Goal: Information Seeking & Learning: Learn about a topic

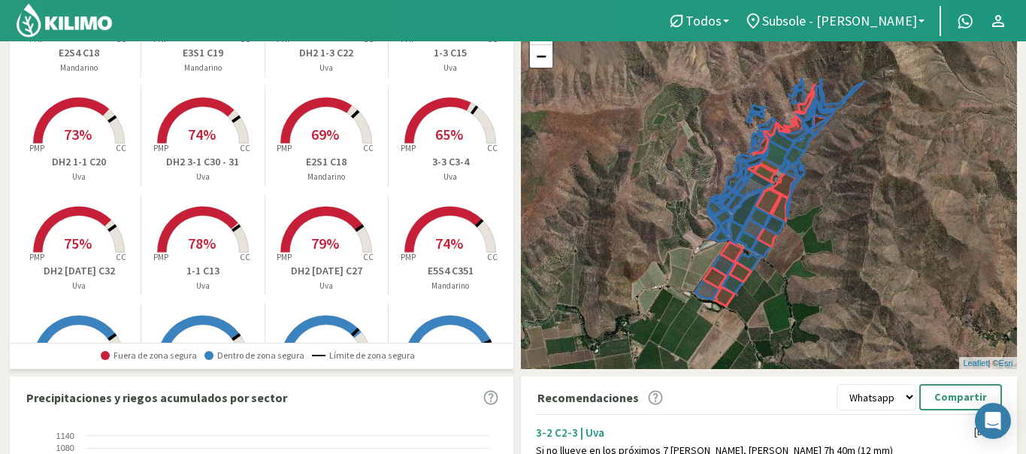
scroll to position [41, 0]
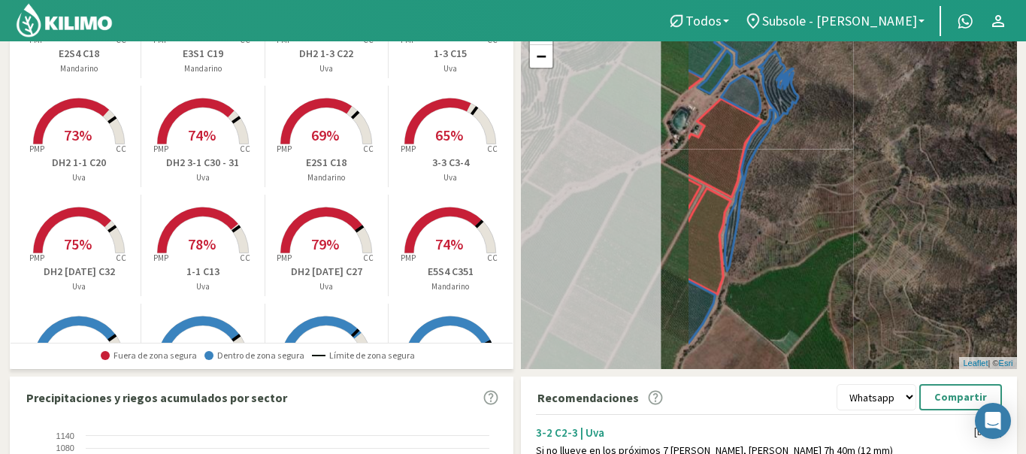
drag, startPoint x: 752, startPoint y: 192, endPoint x: 992, endPoint y: 221, distance: 241.5
click at [991, 221] on div "+ − Leaflet | © Esri" at bounding box center [769, 192] width 496 height 356
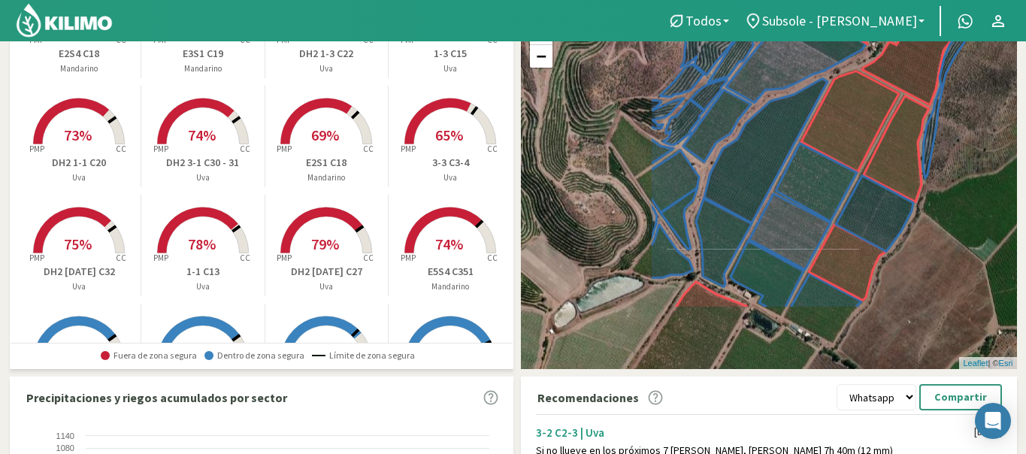
drag, startPoint x: 835, startPoint y: 172, endPoint x: 1015, endPoint y: 77, distance: 203.5
click at [1015, 77] on div "+ − Leaflet | © Esri" at bounding box center [769, 192] width 496 height 356
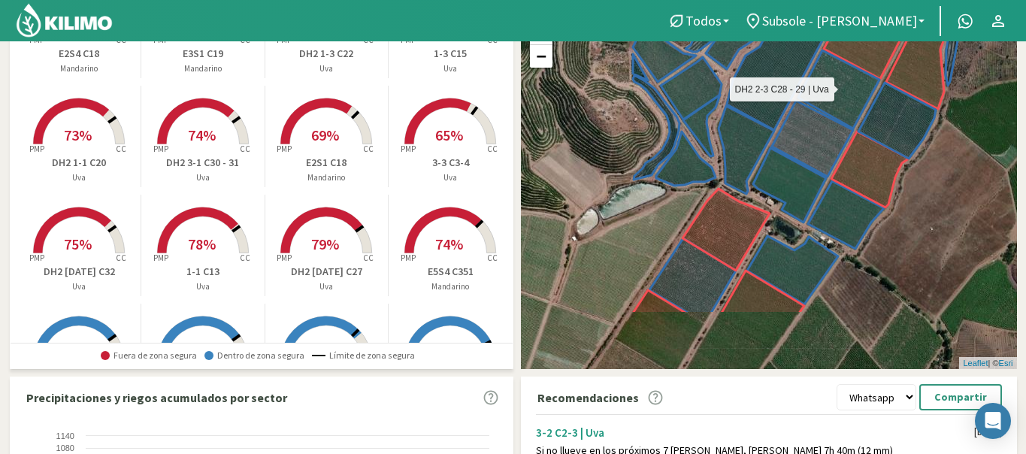
drag, startPoint x: 858, startPoint y: 215, endPoint x: 880, endPoint y: 109, distance: 108.2
click at [880, 117] on icon at bounding box center [867, 104] width 138 height 108
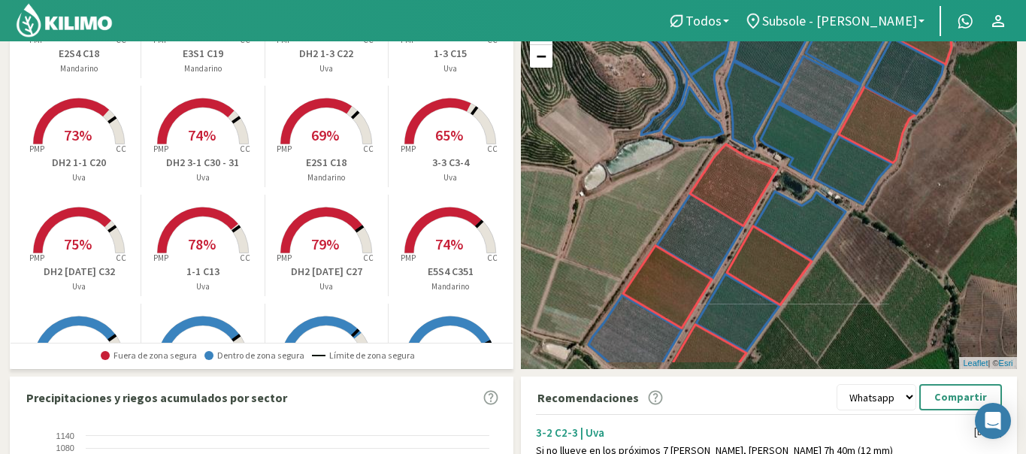
drag, startPoint x: 877, startPoint y: 87, endPoint x: 885, endPoint y: 40, distance: 48.0
click at [885, 41] on div "Todos Todos [PERSON_NAME] Uva Vid Subsole - [PERSON_NAME] Todos Subsole - [PERS…" at bounding box center [513, 336] width 1026 height 930
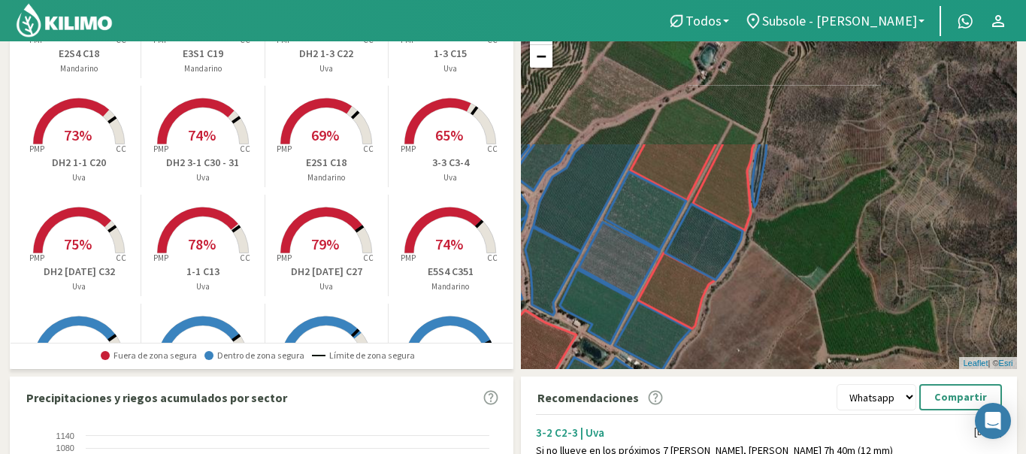
drag, startPoint x: 899, startPoint y: 183, endPoint x: 699, endPoint y: 351, distance: 261.0
click at [699, 351] on div "+ − Leaflet | © Esri" at bounding box center [769, 192] width 496 height 356
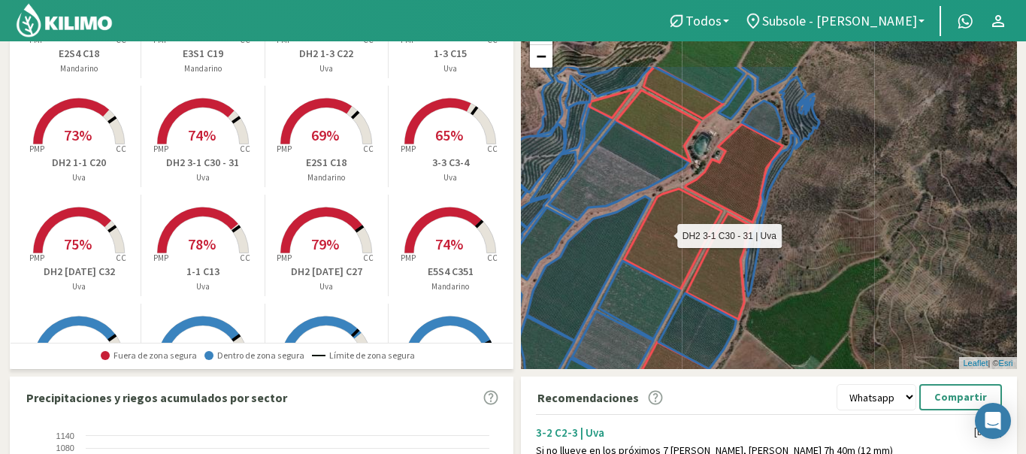
drag, startPoint x: 741, startPoint y: 241, endPoint x: 732, endPoint y: 313, distance: 71.9
click at [732, 313] on icon at bounding box center [688, 254] width 128 height 131
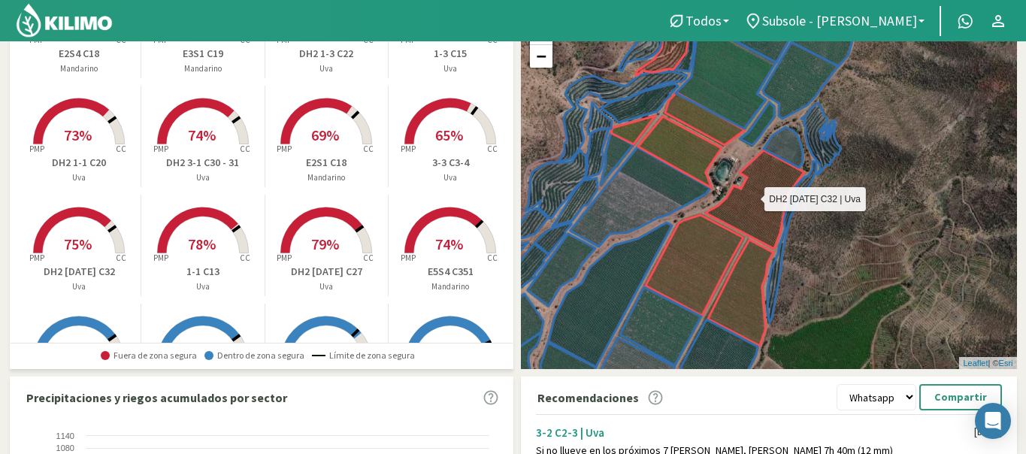
drag, startPoint x: 744, startPoint y: 183, endPoint x: 806, endPoint y: 180, distance: 61.7
click at [804, 180] on icon at bounding box center [755, 199] width 98 height 98
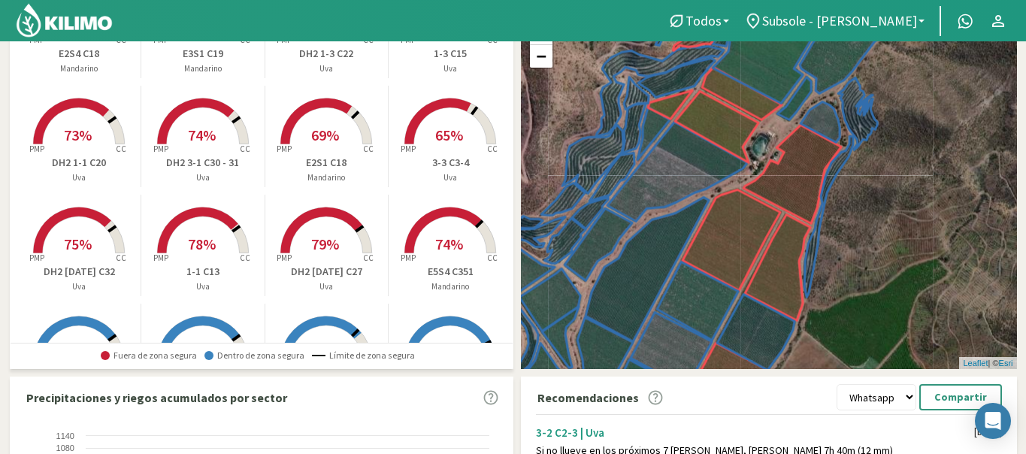
scroll to position [0, 0]
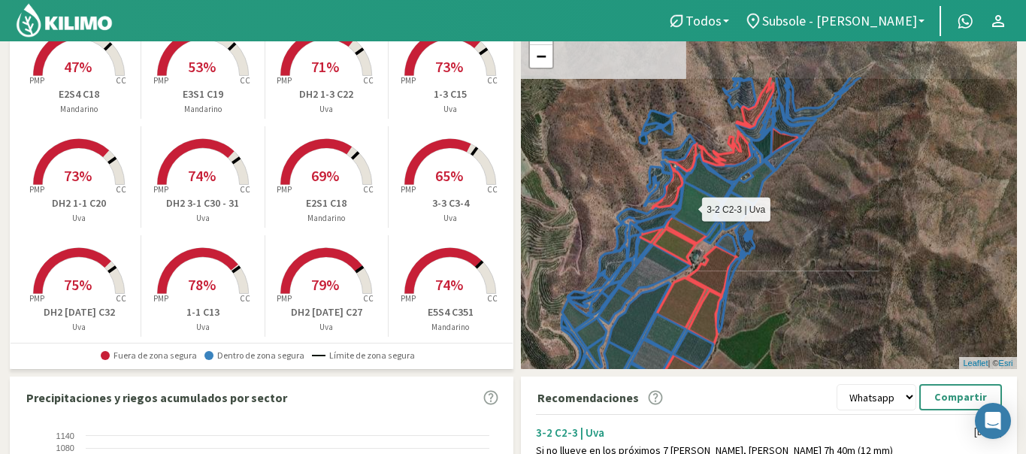
drag, startPoint x: 755, startPoint y: 103, endPoint x: 686, endPoint y: 210, distance: 127.2
click at [686, 210] on icon at bounding box center [697, 213] width 50 height 62
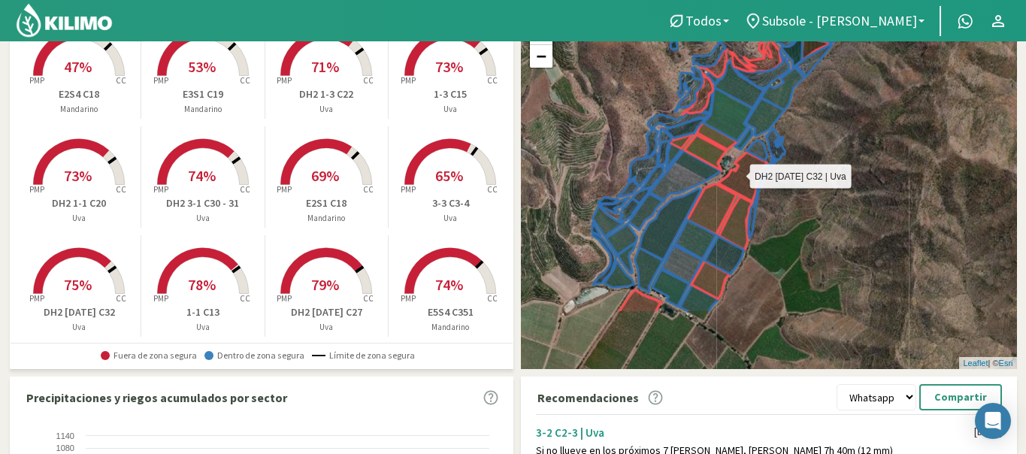
drag, startPoint x: 725, startPoint y: 278, endPoint x: 758, endPoint y: 174, distance: 108.9
click at [758, 174] on icon at bounding box center [742, 177] width 49 height 49
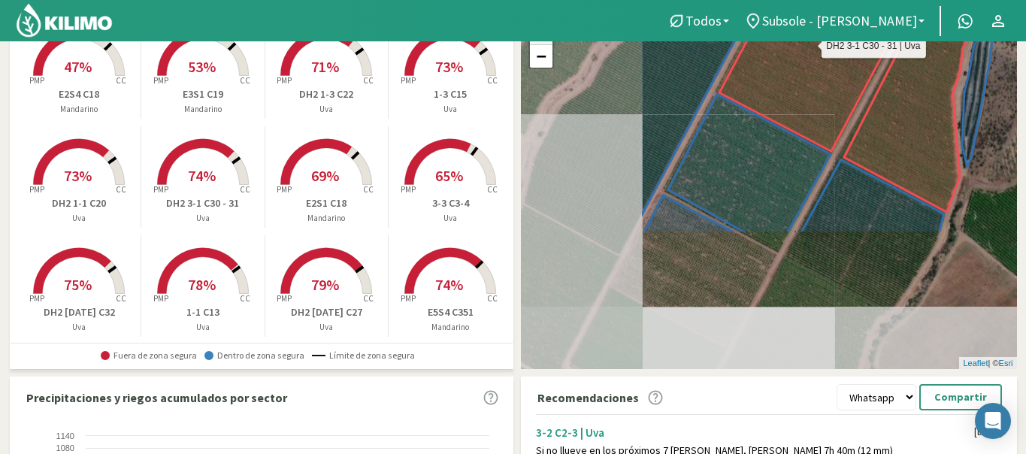
drag, startPoint x: 701, startPoint y: 273, endPoint x: 873, endPoint y: 98, distance: 245.1
click at [873, 98] on div "DH2 3-1 C30 - 31 | Uva + − Leaflet | © Esri" at bounding box center [769, 192] width 496 height 356
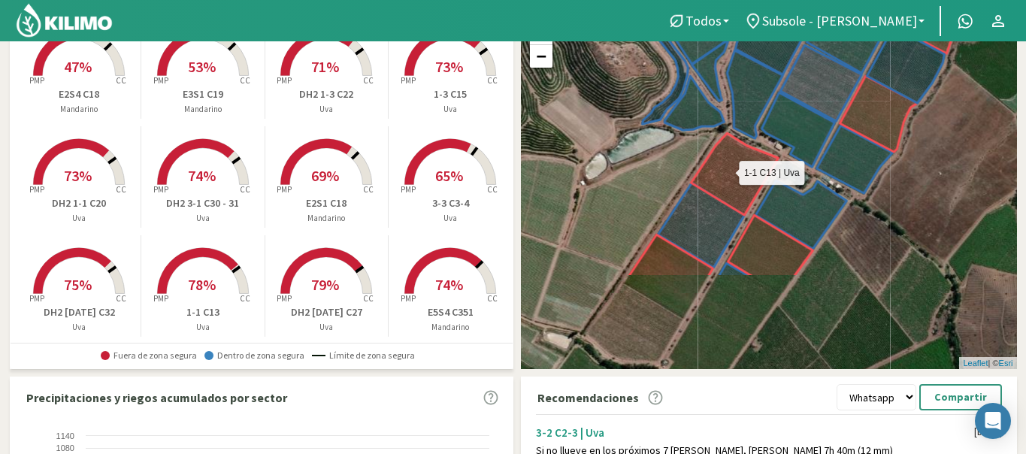
drag, startPoint x: 684, startPoint y: 302, endPoint x: 744, endPoint y: 170, distance: 145.3
click at [744, 170] on icon at bounding box center [734, 174] width 87 height 82
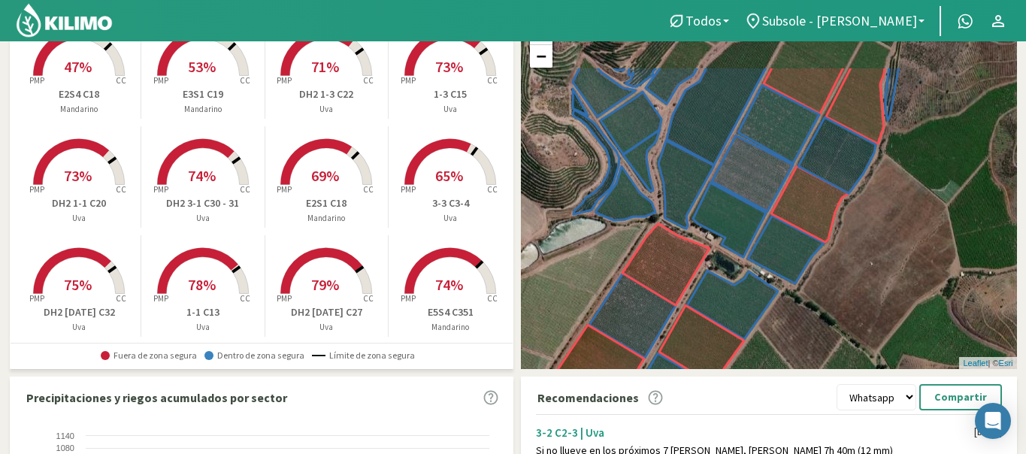
drag, startPoint x: 745, startPoint y: 280, endPoint x: 677, endPoint y: 368, distance: 111.6
click at [677, 368] on div "Resumen de agua útil por sector Subsole - [PERSON_NAME] Created with Highcharts…" at bounding box center [513, 350] width 1007 height 795
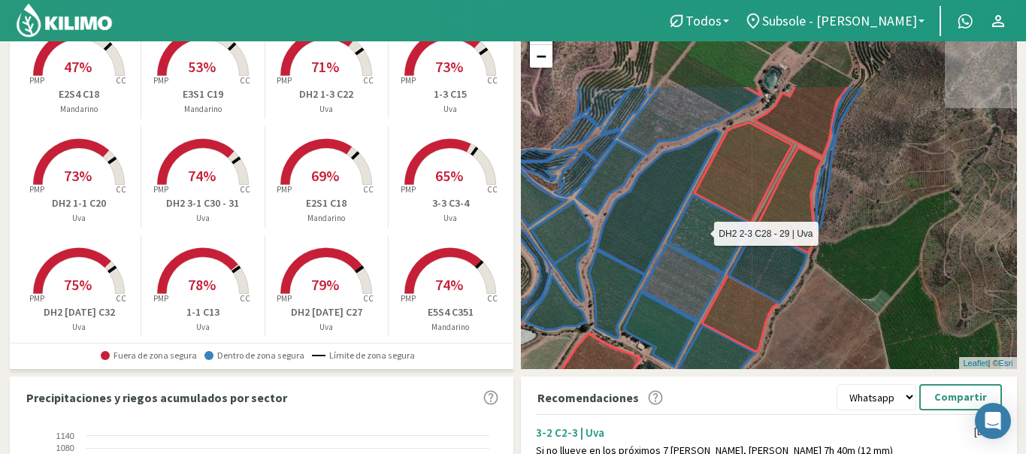
drag, startPoint x: 817, startPoint y: 149, endPoint x: 744, endPoint y: 268, distance: 139.4
click at [744, 268] on icon at bounding box center [737, 249] width 138 height 108
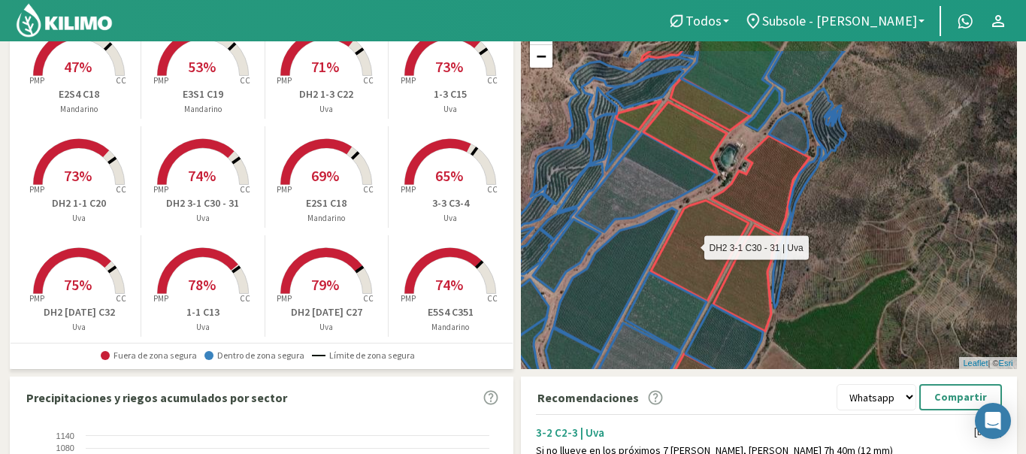
drag, startPoint x: 753, startPoint y: 157, endPoint x: 710, endPoint y: 233, distance: 86.8
click at [710, 233] on icon at bounding box center [715, 266] width 128 height 131
drag, startPoint x: 710, startPoint y: 233, endPoint x: 738, endPoint y: 207, distance: 37.8
click at [718, 226] on icon at bounding box center [715, 266] width 128 height 131
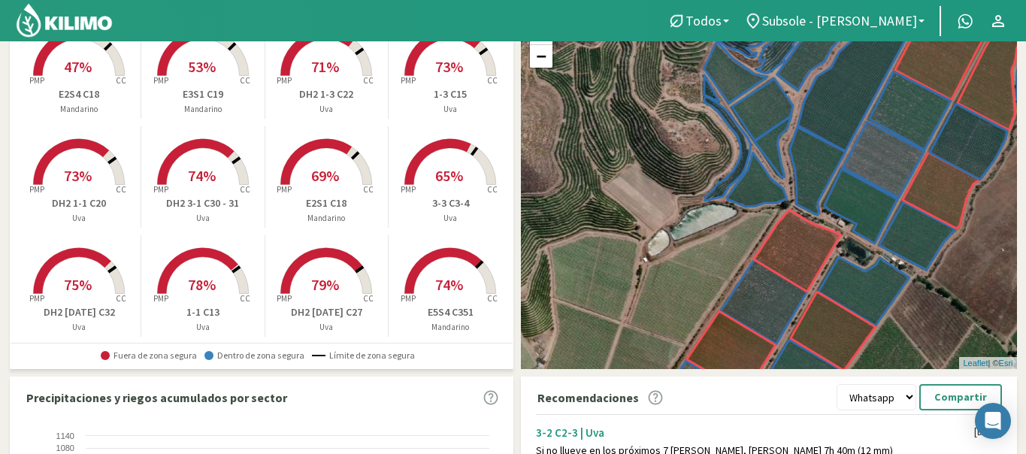
drag, startPoint x: 735, startPoint y: 219, endPoint x: 703, endPoint y: 249, distance: 44.2
click at [704, 247] on div "+ − Leaflet | © Esri" at bounding box center [769, 192] width 496 height 356
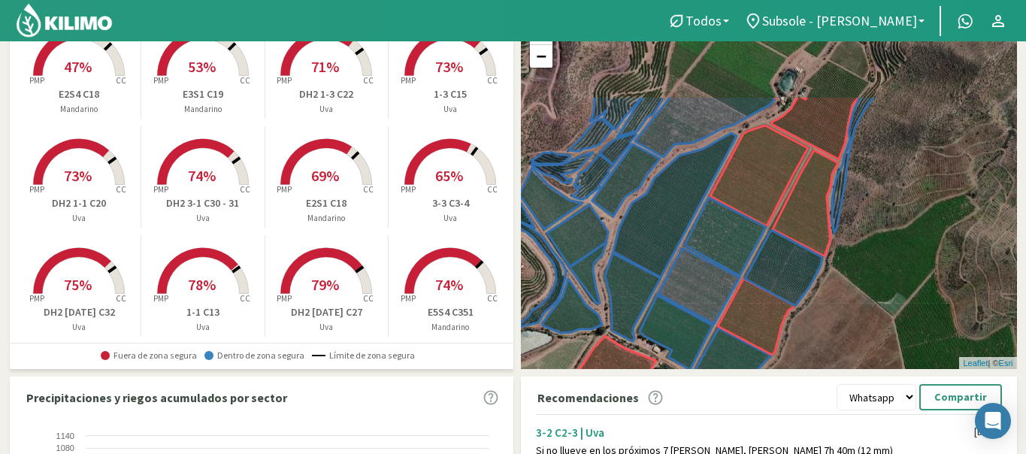
drag, startPoint x: 876, startPoint y: 126, endPoint x: 693, endPoint y: 250, distance: 220.8
click at [693, 250] on icon at bounding box center [754, 252] width 138 height 108
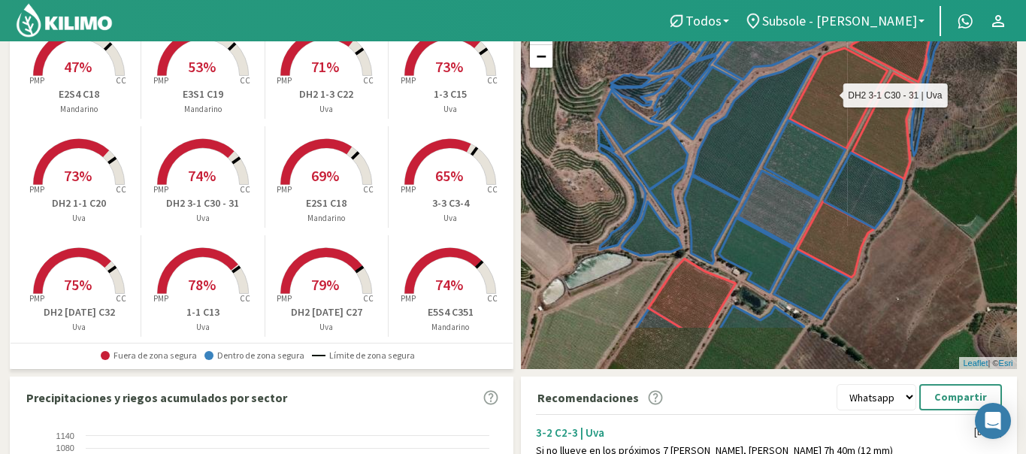
drag, startPoint x: 719, startPoint y: 214, endPoint x: 816, endPoint y: 103, distance: 147.6
click at [816, 103] on icon at bounding box center [853, 113] width 128 height 131
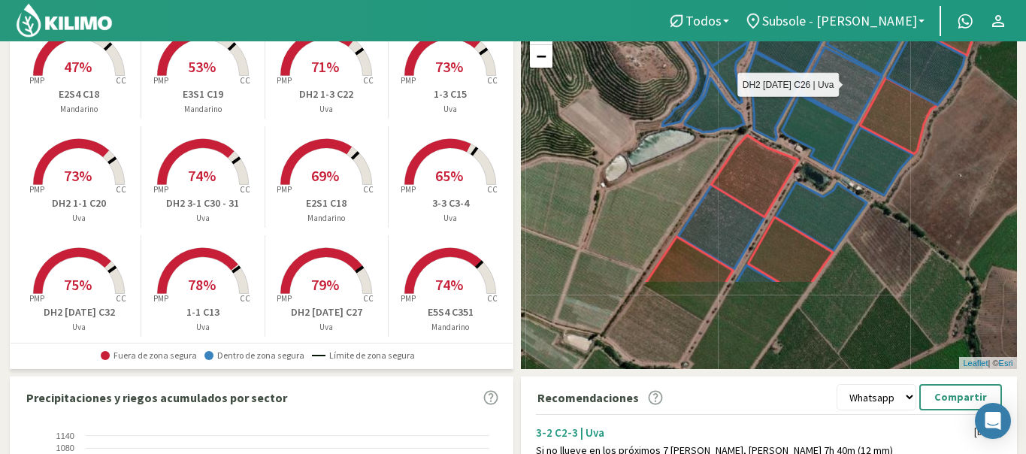
drag, startPoint x: 761, startPoint y: 232, endPoint x: 825, endPoint y: 108, distance: 140.6
click at [825, 108] on icon at bounding box center [847, 145] width 131 height 101
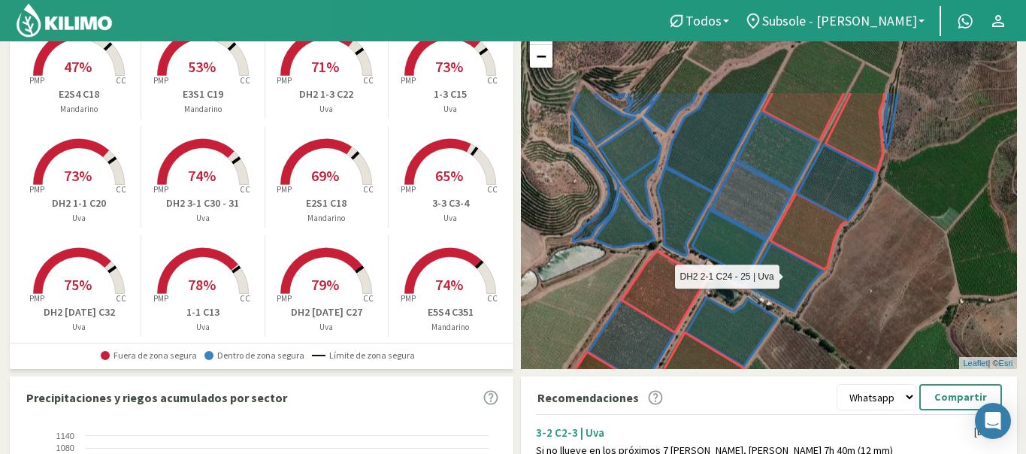
drag, startPoint x: 821, startPoint y: 138, endPoint x: 738, endPoint y: 241, distance: 133.1
click at [738, 241] on icon at bounding box center [757, 260] width 131 height 101
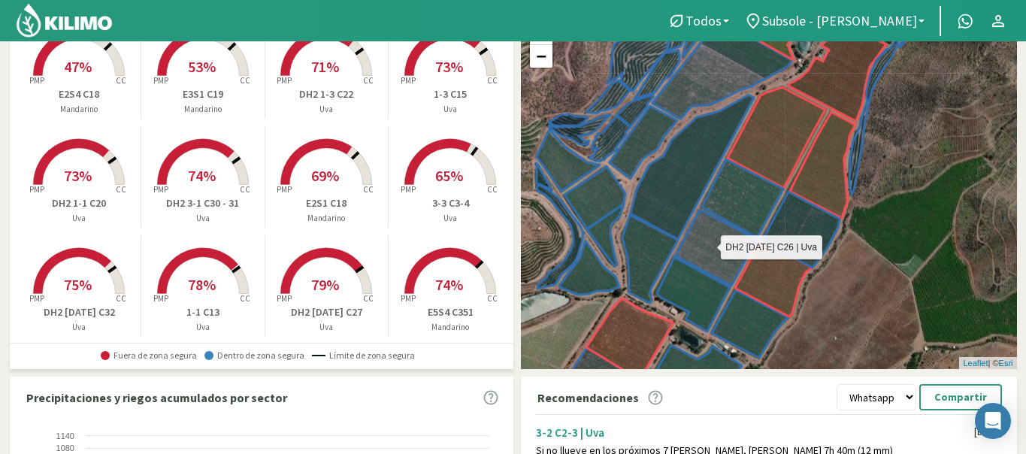
drag, startPoint x: 788, startPoint y: 189, endPoint x: 752, endPoint y: 238, distance: 61.4
click at [752, 238] on icon at bounding box center [715, 248] width 81 height 76
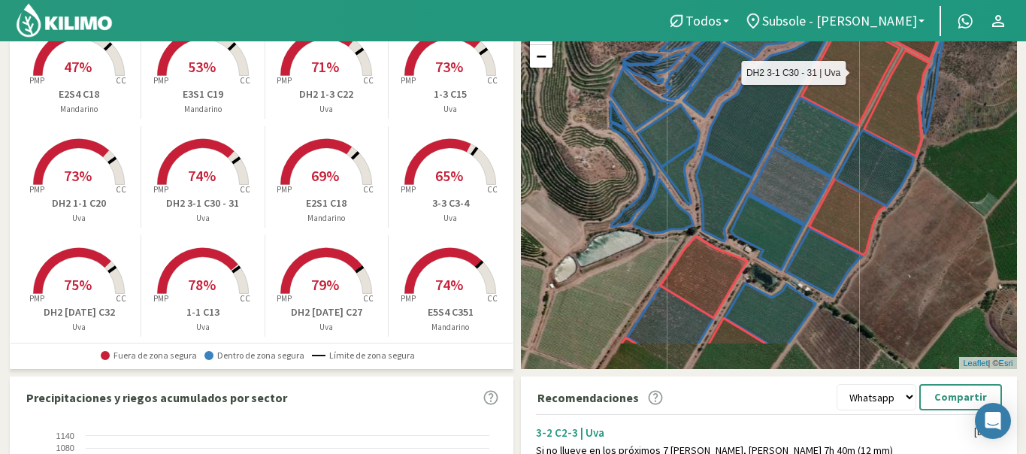
drag, startPoint x: 828, startPoint y: 131, endPoint x: 901, endPoint y: 71, distance: 94.1
click at [901, 71] on icon at bounding box center [865, 91] width 128 height 131
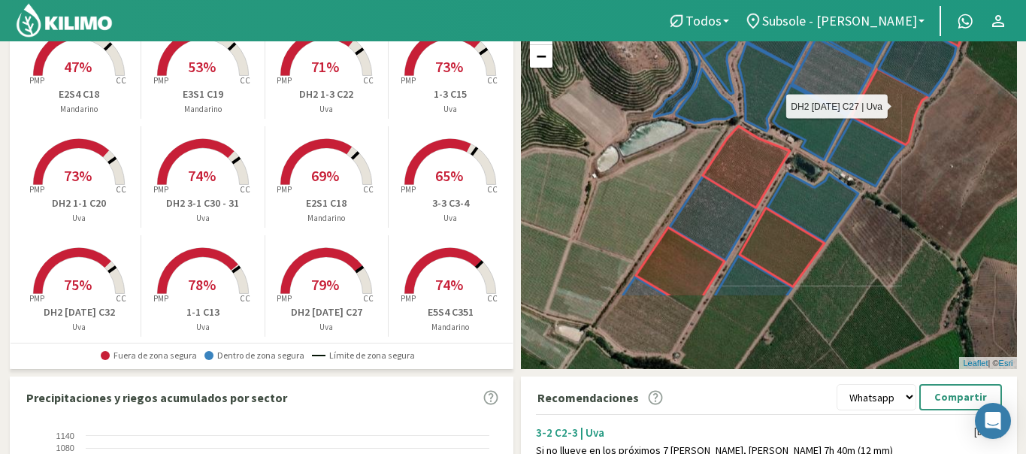
drag, startPoint x: 824, startPoint y: 199, endPoint x: 877, endPoint y: 63, distance: 145.9
click at [877, 69] on icon at bounding box center [889, 107] width 77 height 76
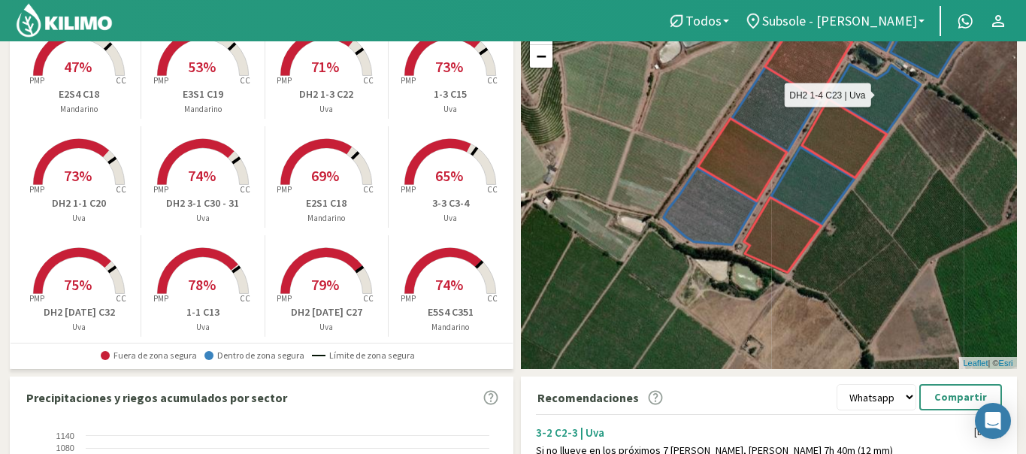
drag, startPoint x: 846, startPoint y: 127, endPoint x: 871, endPoint y: 78, distance: 54.8
click at [871, 78] on icon at bounding box center [874, 99] width 91 height 68
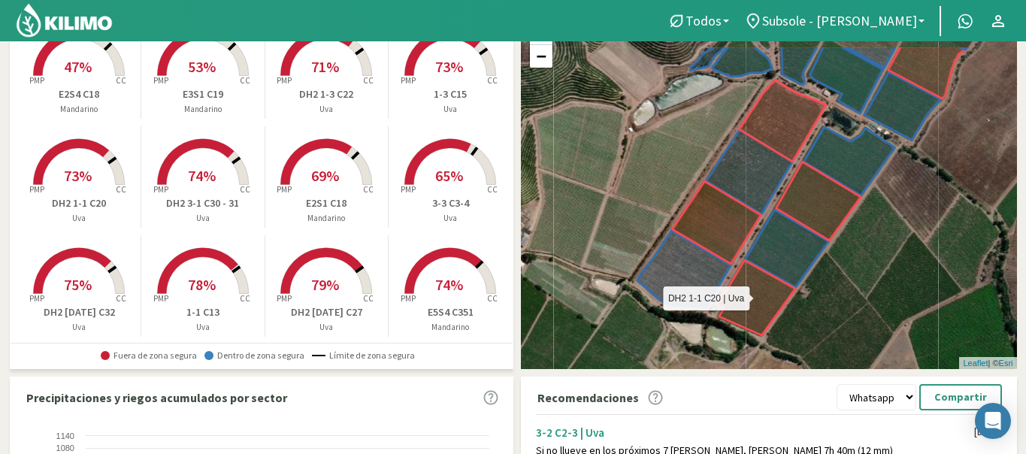
drag, startPoint x: 771, startPoint y: 266, endPoint x: 749, endPoint y: 322, distance: 59.8
click at [749, 322] on icon at bounding box center [756, 297] width 77 height 75
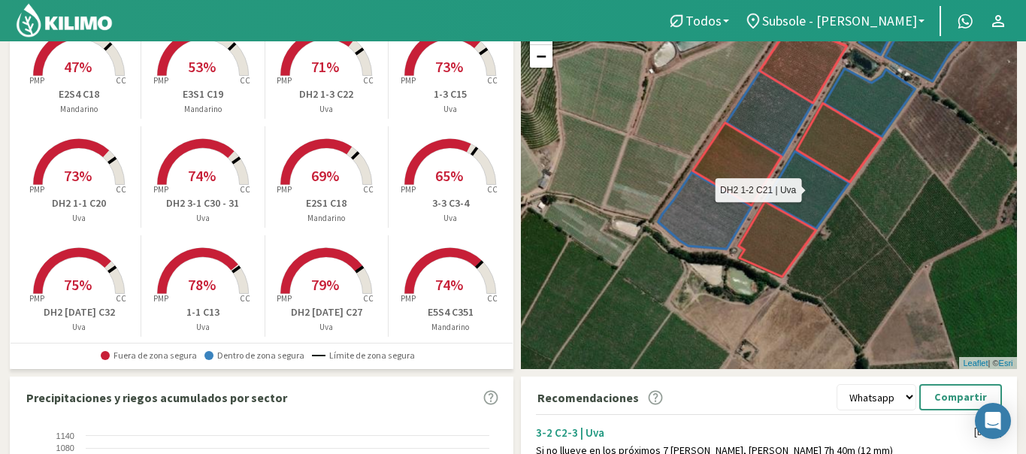
drag, startPoint x: 790, startPoint y: 235, endPoint x: 812, endPoint y: 174, distance: 65.4
click at [812, 174] on icon at bounding box center [806, 189] width 83 height 77
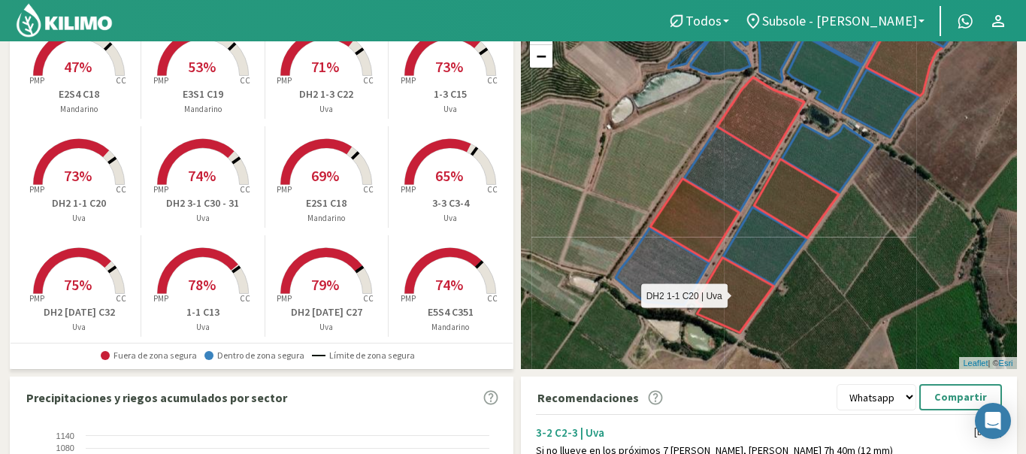
drag, startPoint x: 780, startPoint y: 241, endPoint x: 698, endPoint y: 368, distance: 151.8
click at [713, 333] on icon at bounding box center [734, 295] width 77 height 75
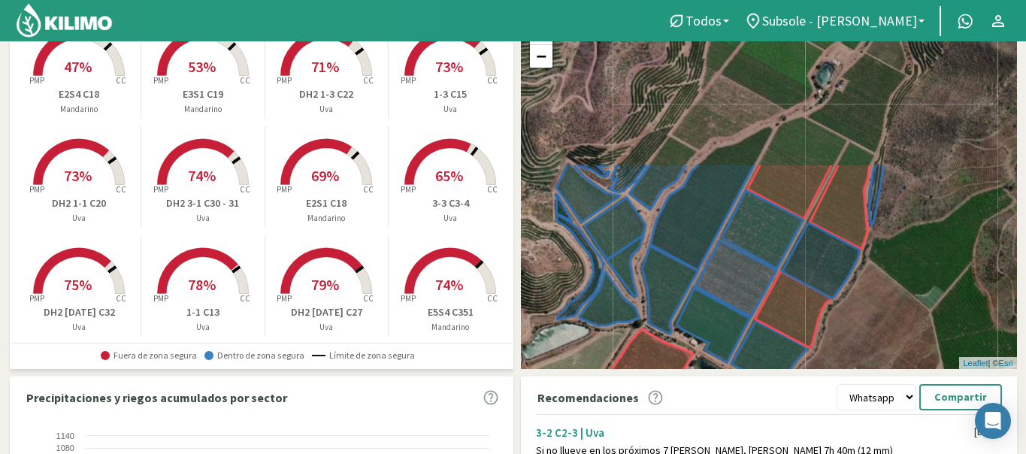
drag, startPoint x: 750, startPoint y: 182, endPoint x: 672, endPoint y: 380, distance: 212.6
click at [672, 380] on div "Resumen de agua útil por sector Subsole - [PERSON_NAME] Created with Highcharts…" at bounding box center [513, 350] width 1007 height 795
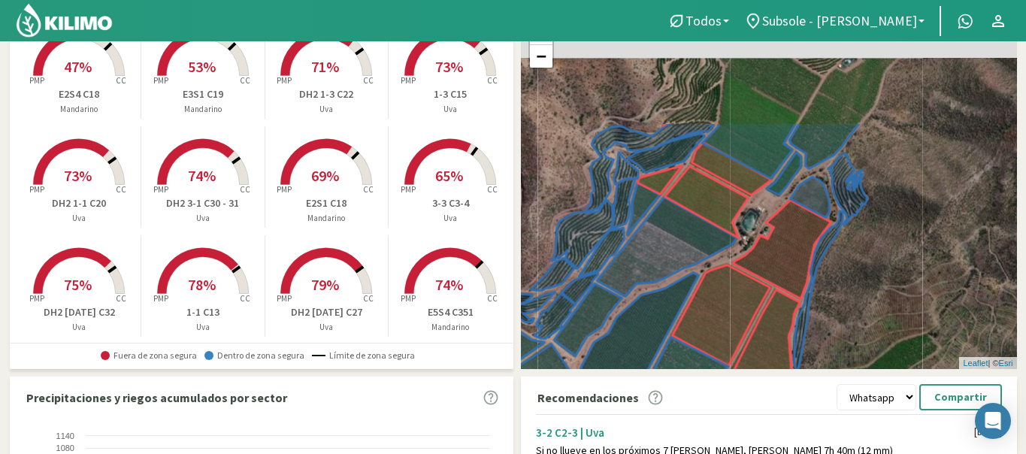
drag, startPoint x: 716, startPoint y: 261, endPoint x: 654, endPoint y: 384, distance: 138.2
click at [654, 384] on div "Resumen de agua útil por sector Subsole - [PERSON_NAME] Created with Highcharts…" at bounding box center [513, 350] width 1007 height 795
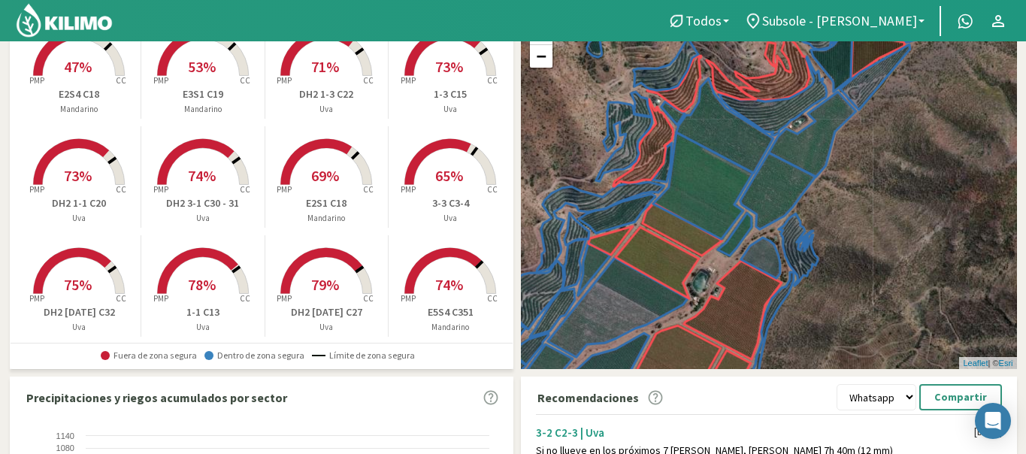
drag, startPoint x: 789, startPoint y: 192, endPoint x: 739, endPoint y: 252, distance: 77.9
click at [739, 252] on div "+ − Leaflet | © Esri" at bounding box center [769, 192] width 496 height 356
